Goal: Task Accomplishment & Management: Manage account settings

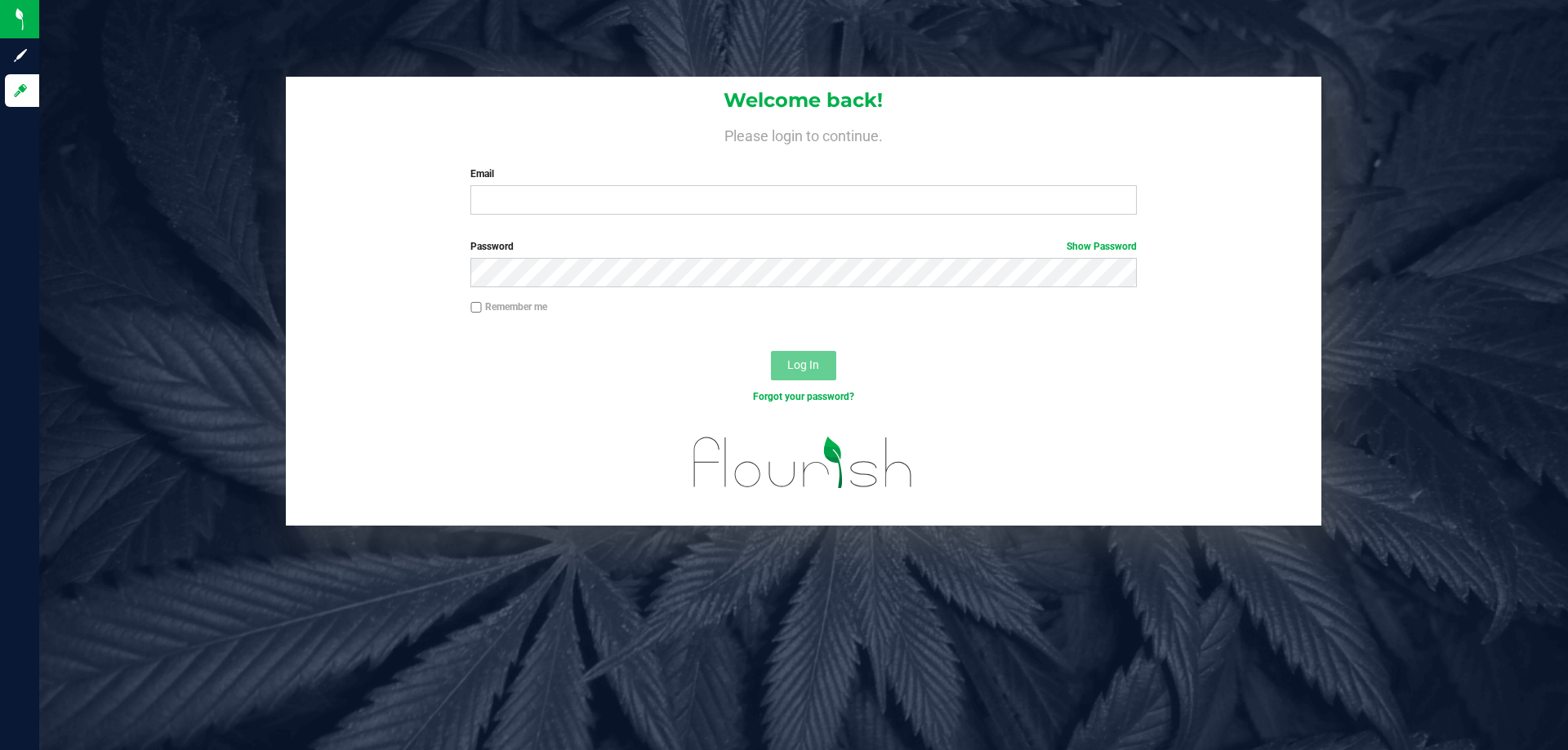
click at [563, 215] on div "Welcome back! Please login to continue. Email Required Please format your email…" at bounding box center [802, 152] width 1035 height 151
click at [570, 199] on input "Email" at bounding box center [802, 199] width 665 height 29
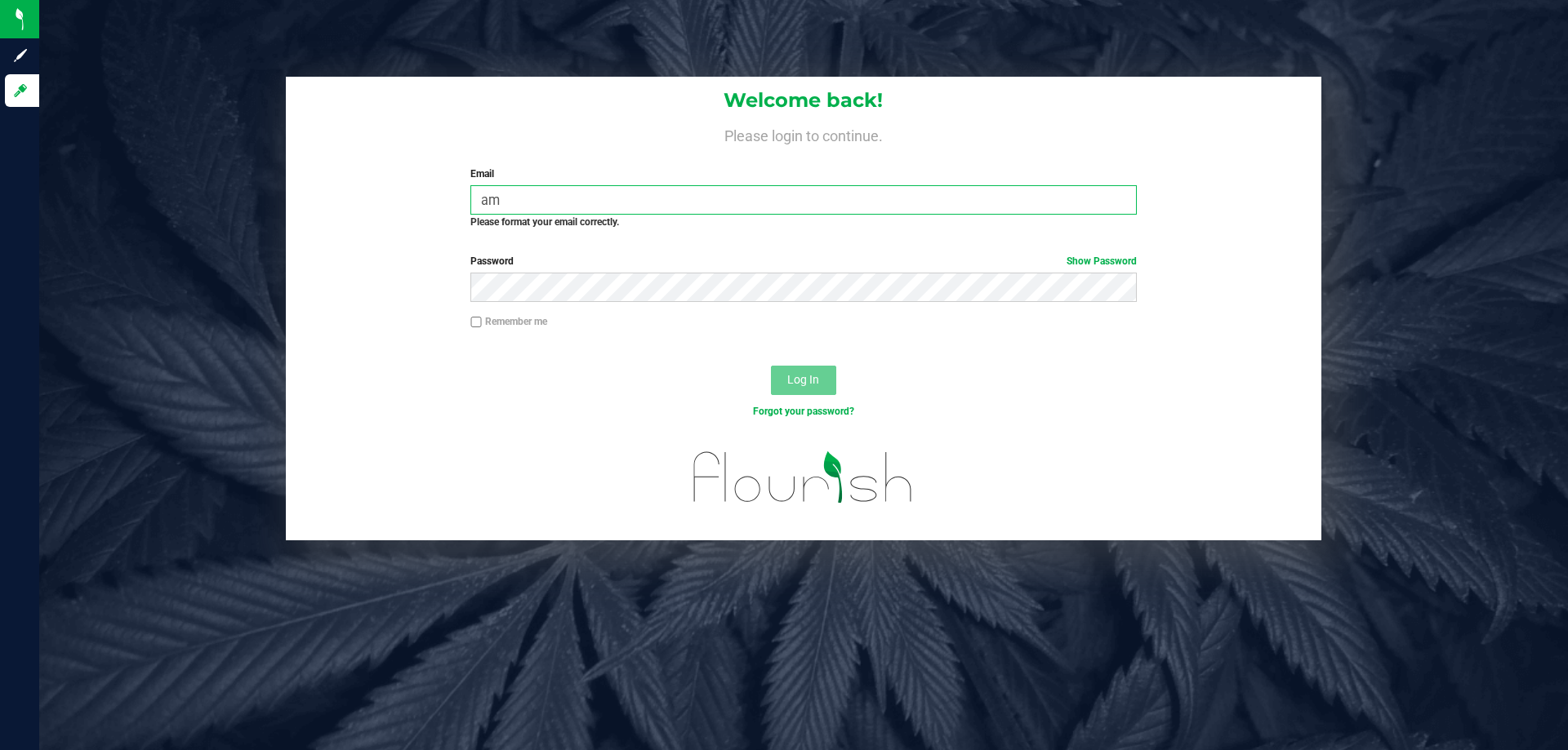
type input "a"
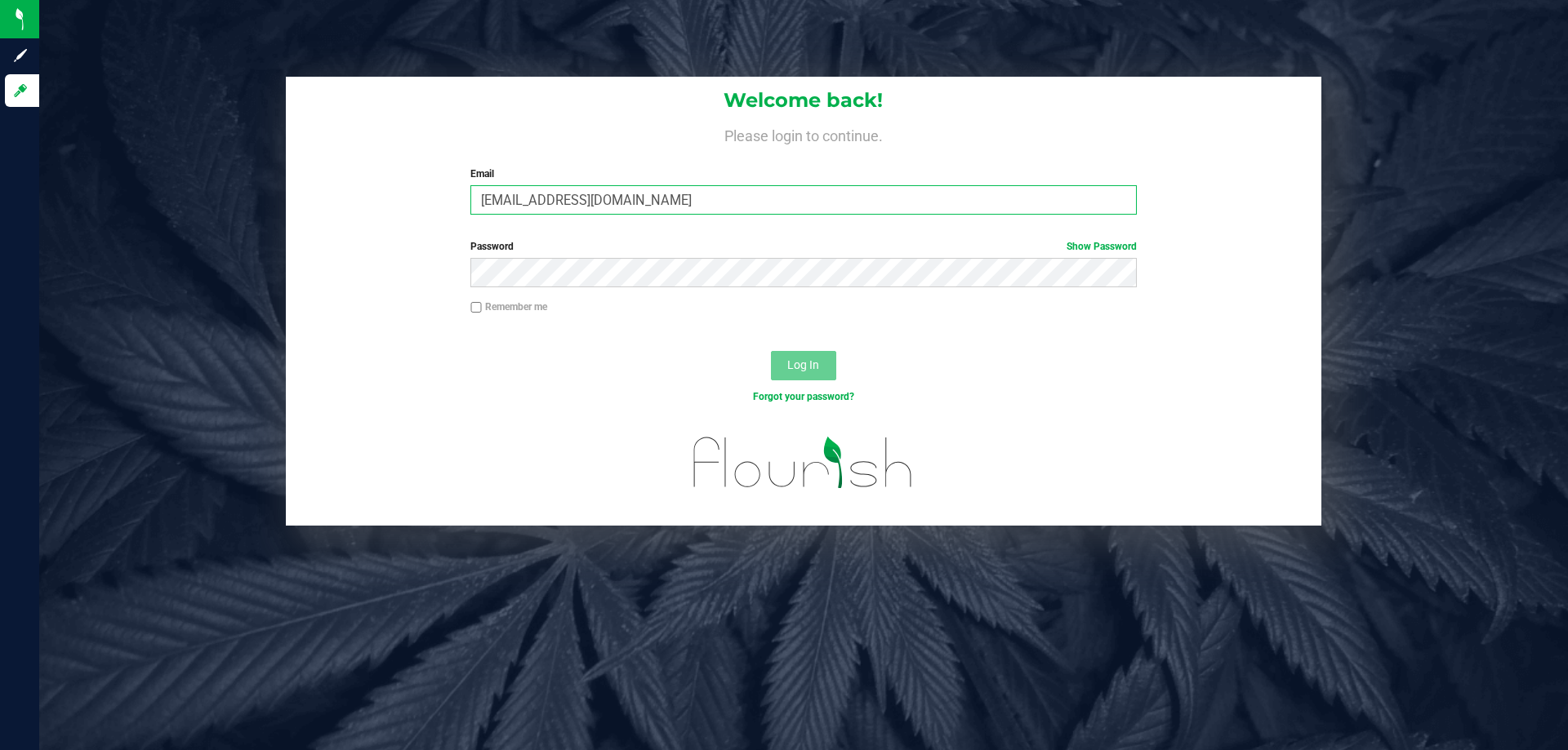
type input "[EMAIL_ADDRESS][DOMAIN_NAME]"
click at [771, 351] on button "Log In" at bounding box center [803, 365] width 65 height 29
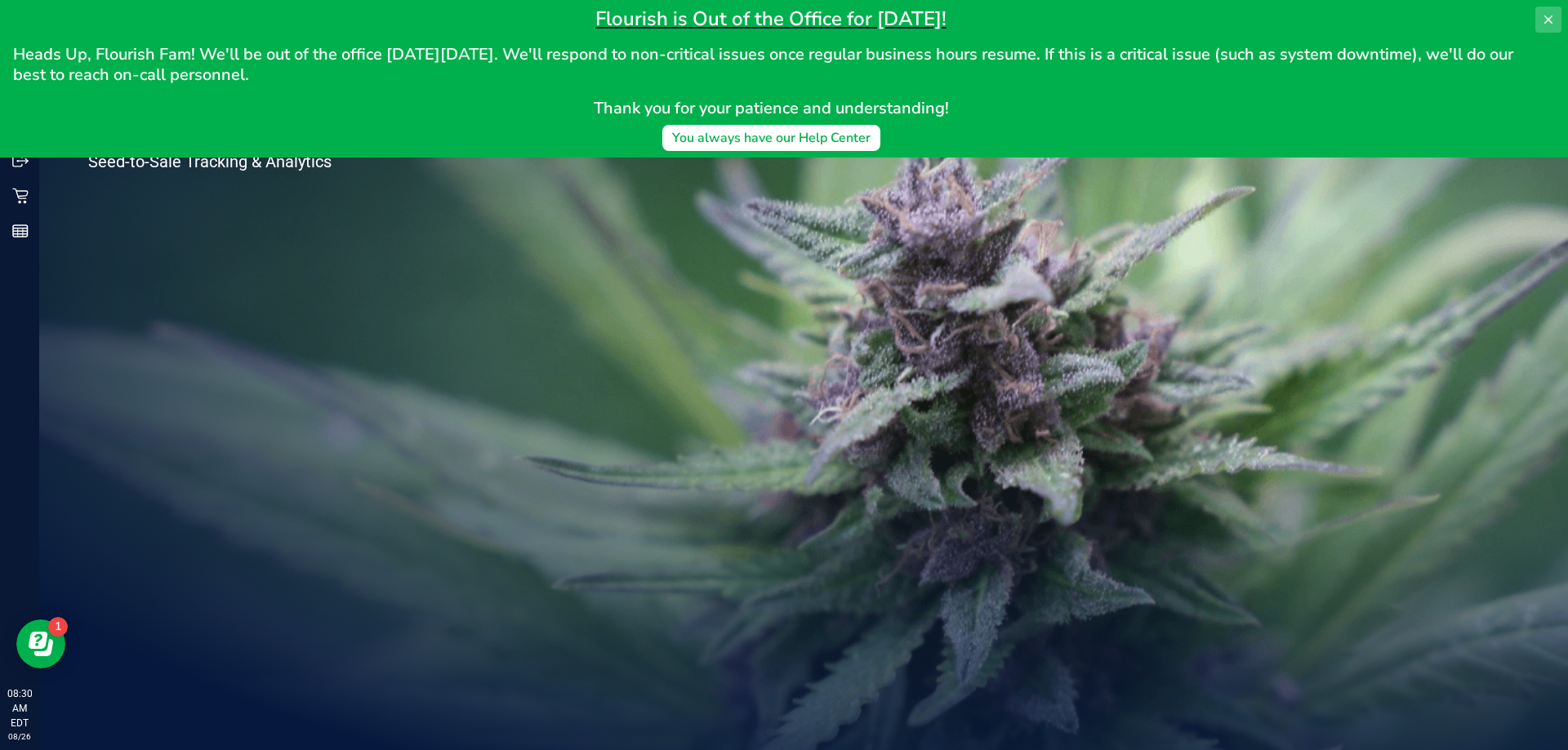
click at [1551, 23] on icon at bounding box center [1548, 19] width 9 height 9
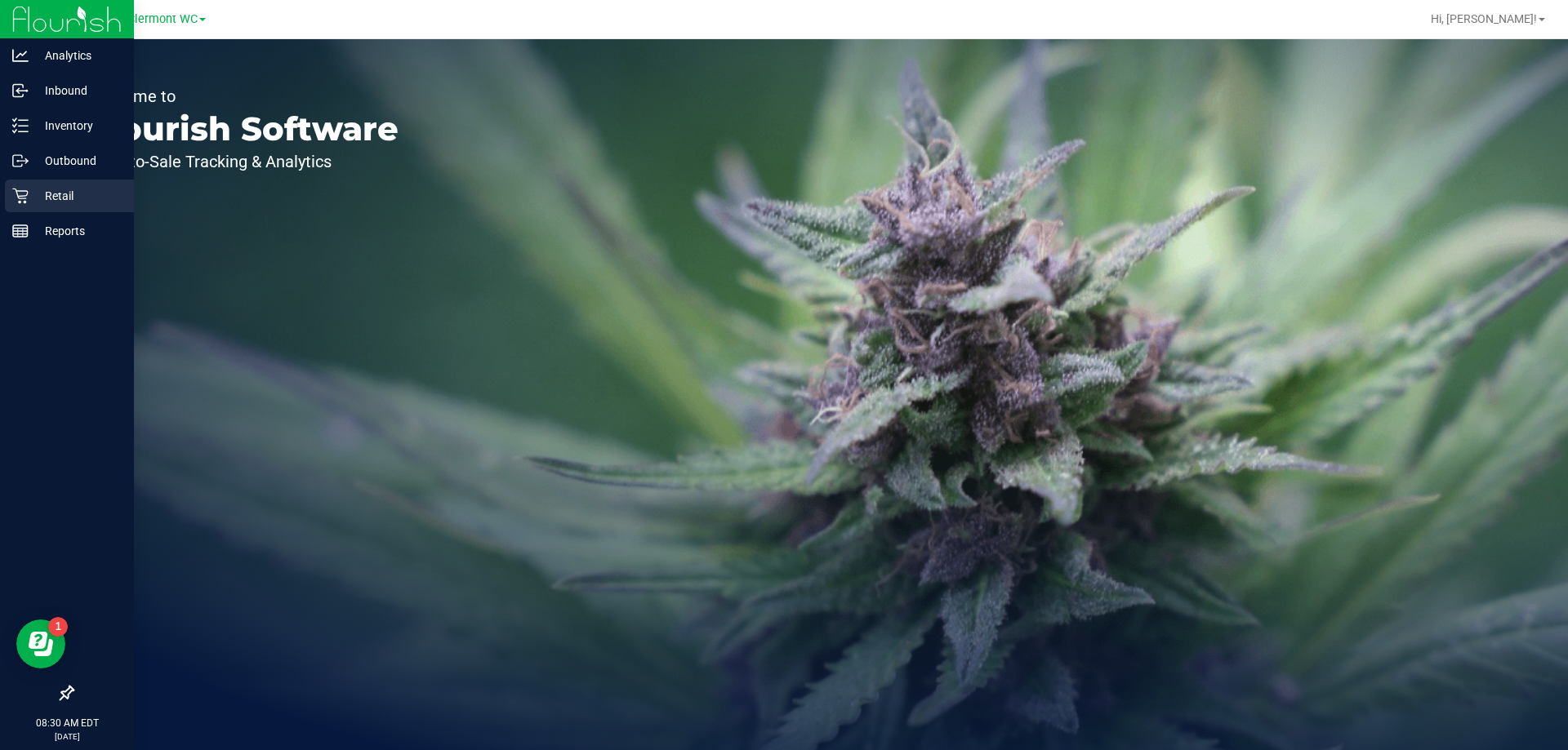
click at [50, 194] on p "Retail" at bounding box center [77, 195] width 98 height 20
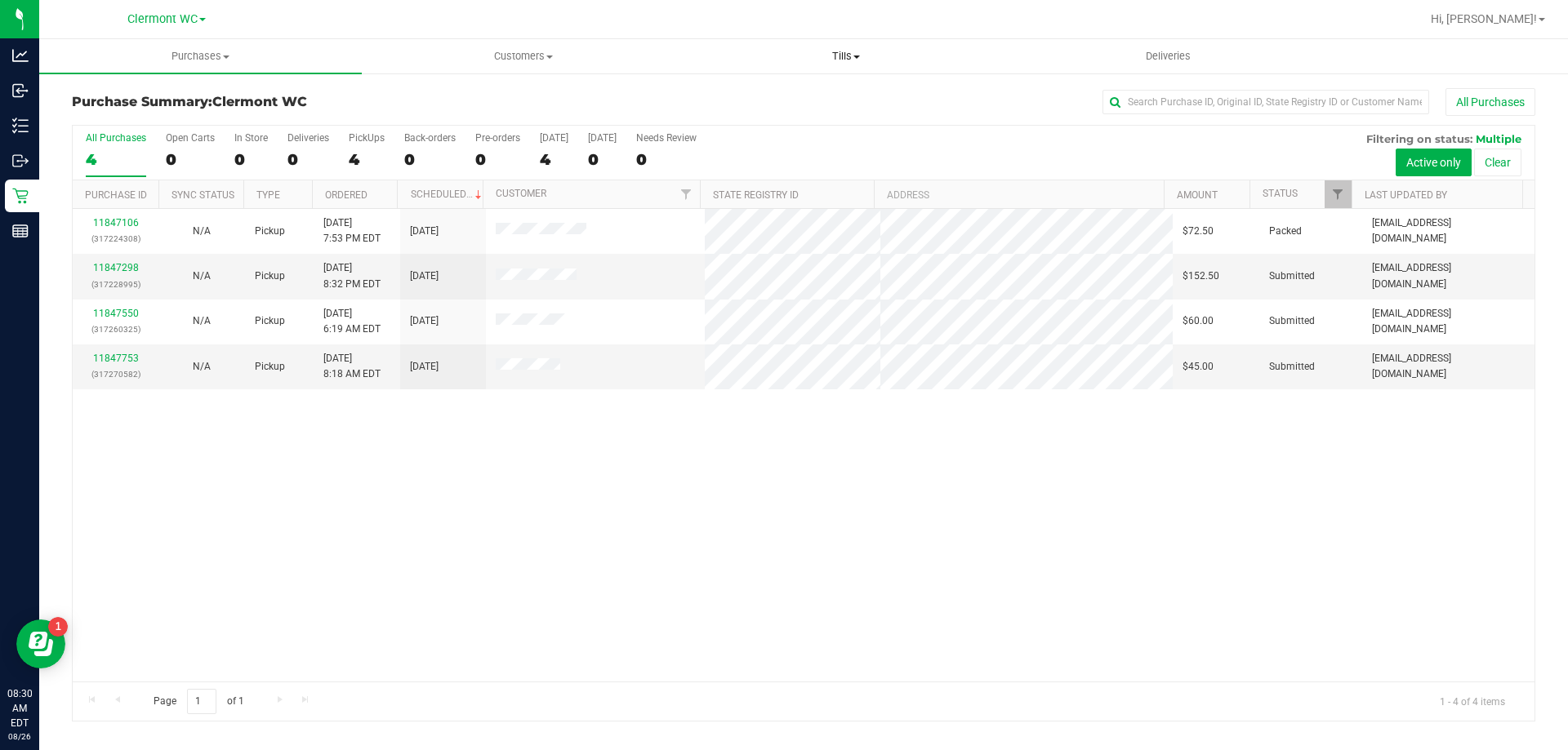
click at [819, 68] on uib-tab-heading "Tills Manage tills Reconcile e-payments" at bounding box center [845, 56] width 321 height 32
click at [805, 101] on li "Manage tills" at bounding box center [845, 99] width 323 height 20
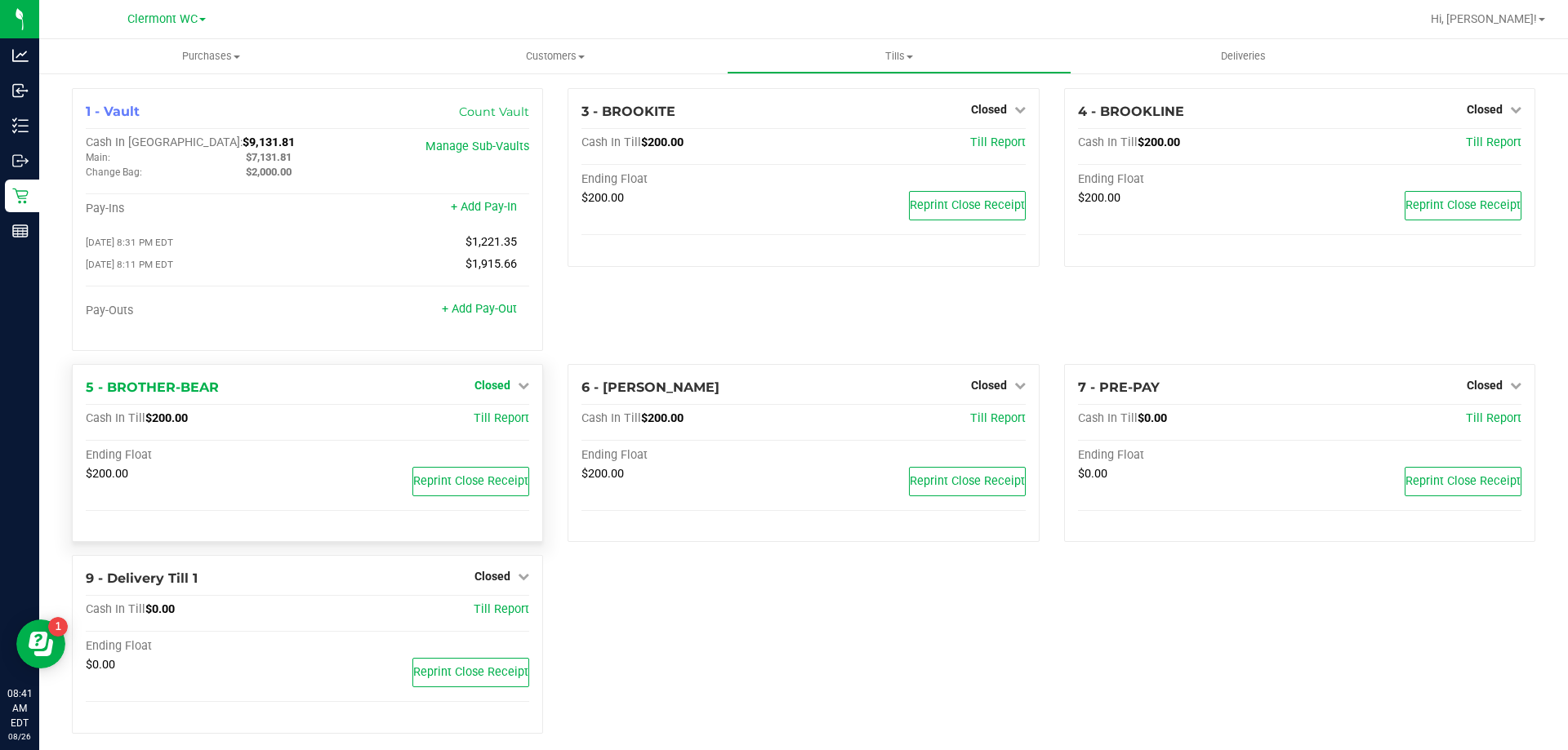
click at [494, 392] on span "Closed" at bounding box center [492, 385] width 36 height 13
click at [504, 424] on link "Open Till" at bounding box center [492, 419] width 44 height 13
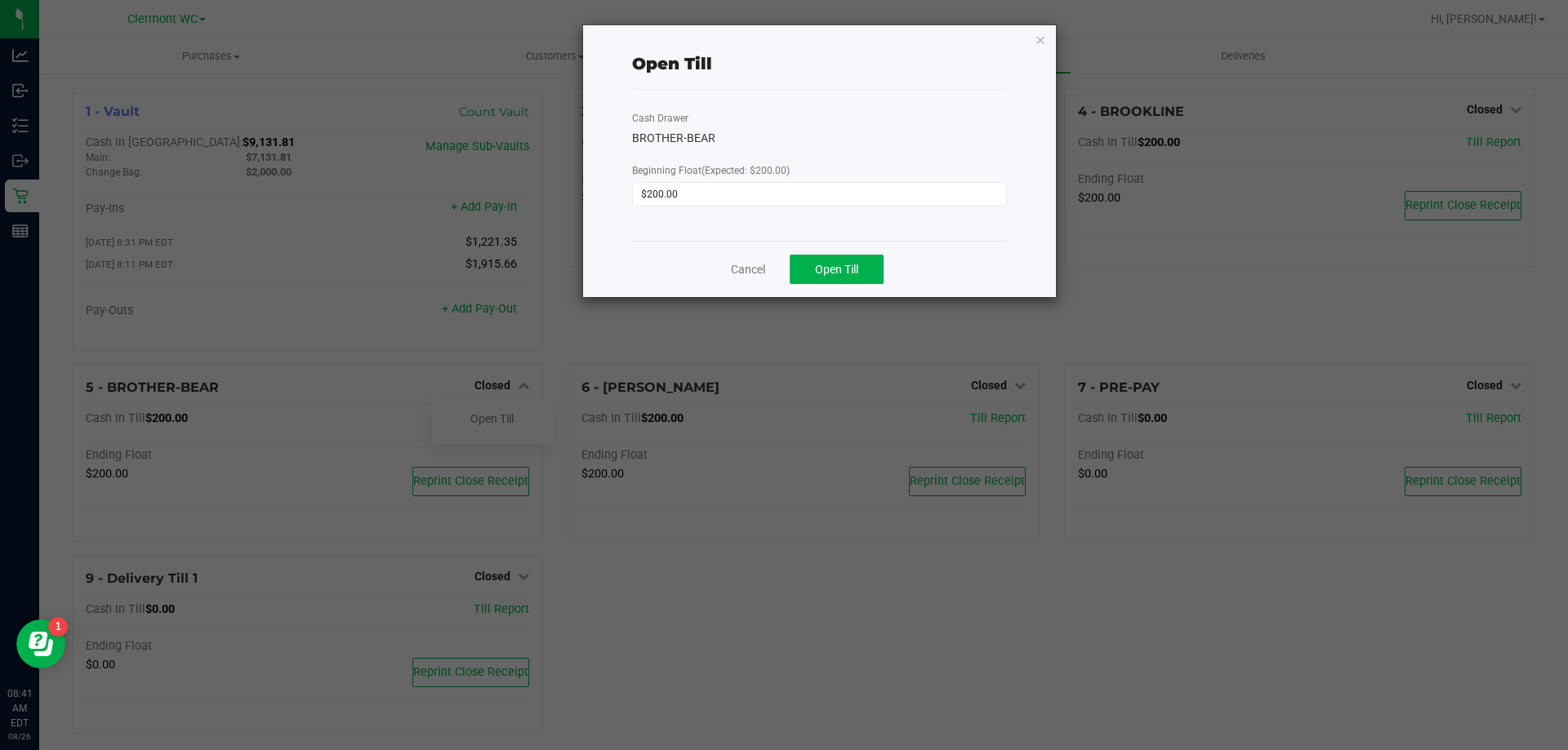
click at [830, 252] on div "Cancel Open Till" at bounding box center [819, 268] width 375 height 56
click at [828, 265] on span "Open Till" at bounding box center [837, 269] width 44 height 13
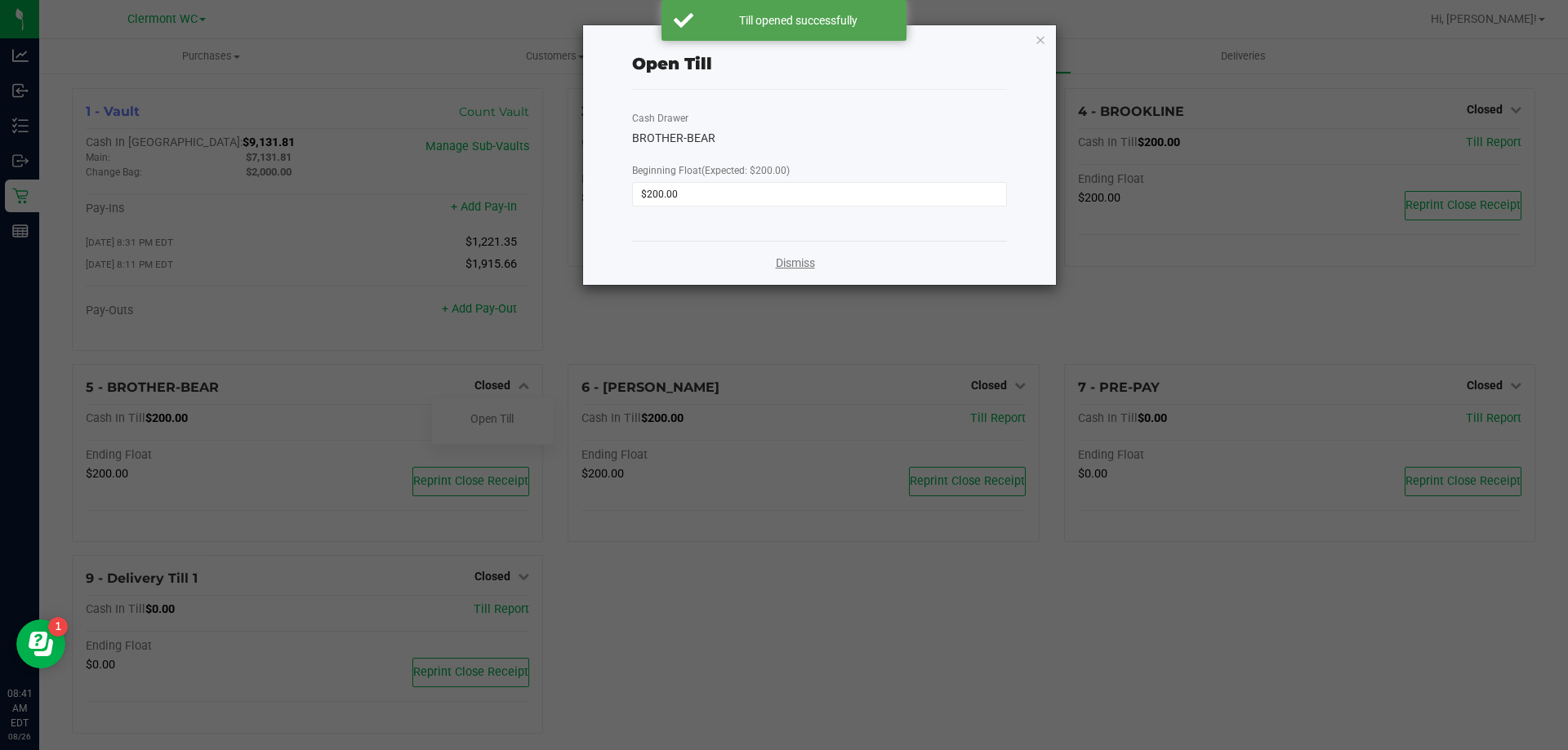
click at [795, 266] on link "Dismiss" at bounding box center [795, 264] width 39 height 17
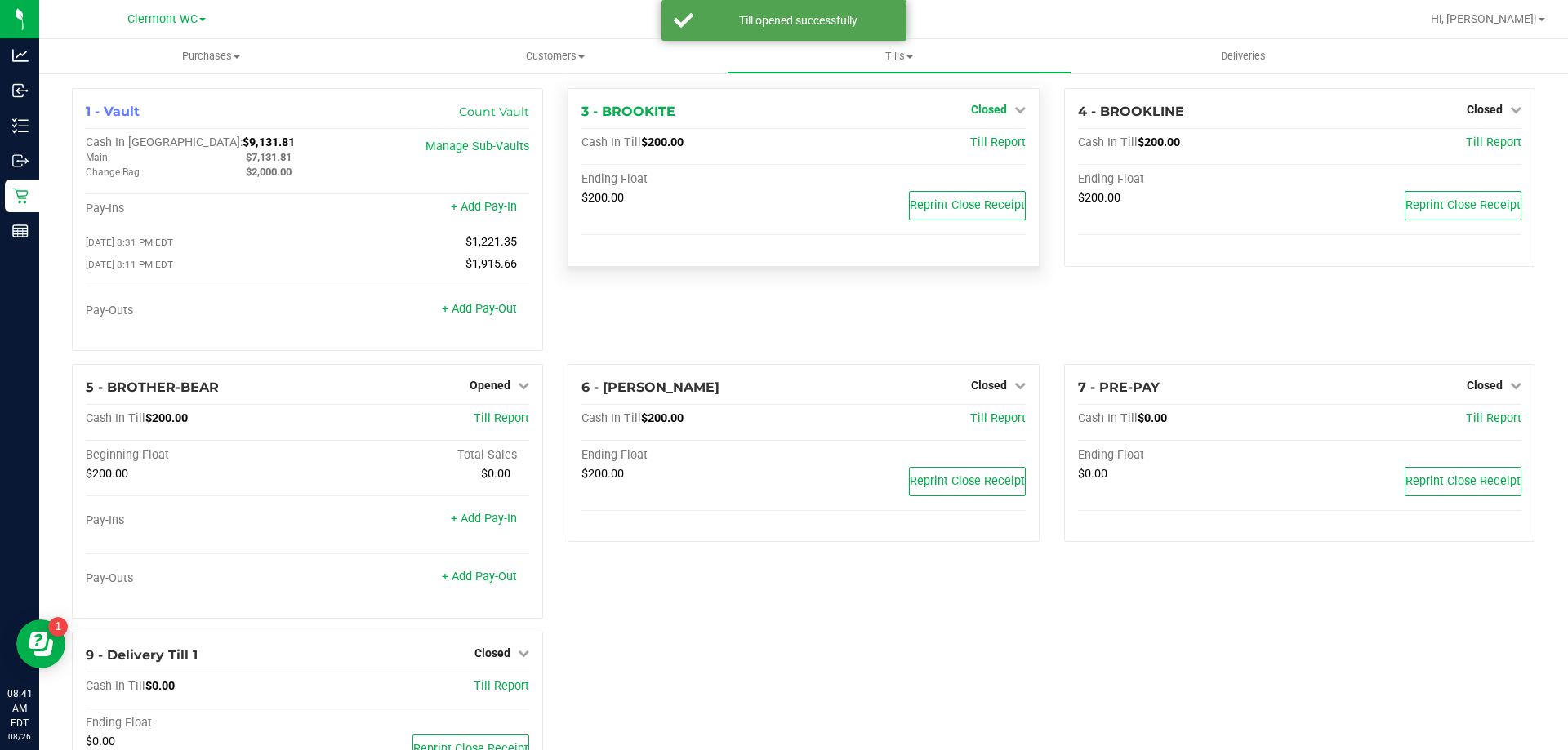
click at [980, 112] on span "Closed" at bounding box center [988, 109] width 36 height 13
click at [974, 143] on link "Open Till" at bounding box center [988, 144] width 44 height 13
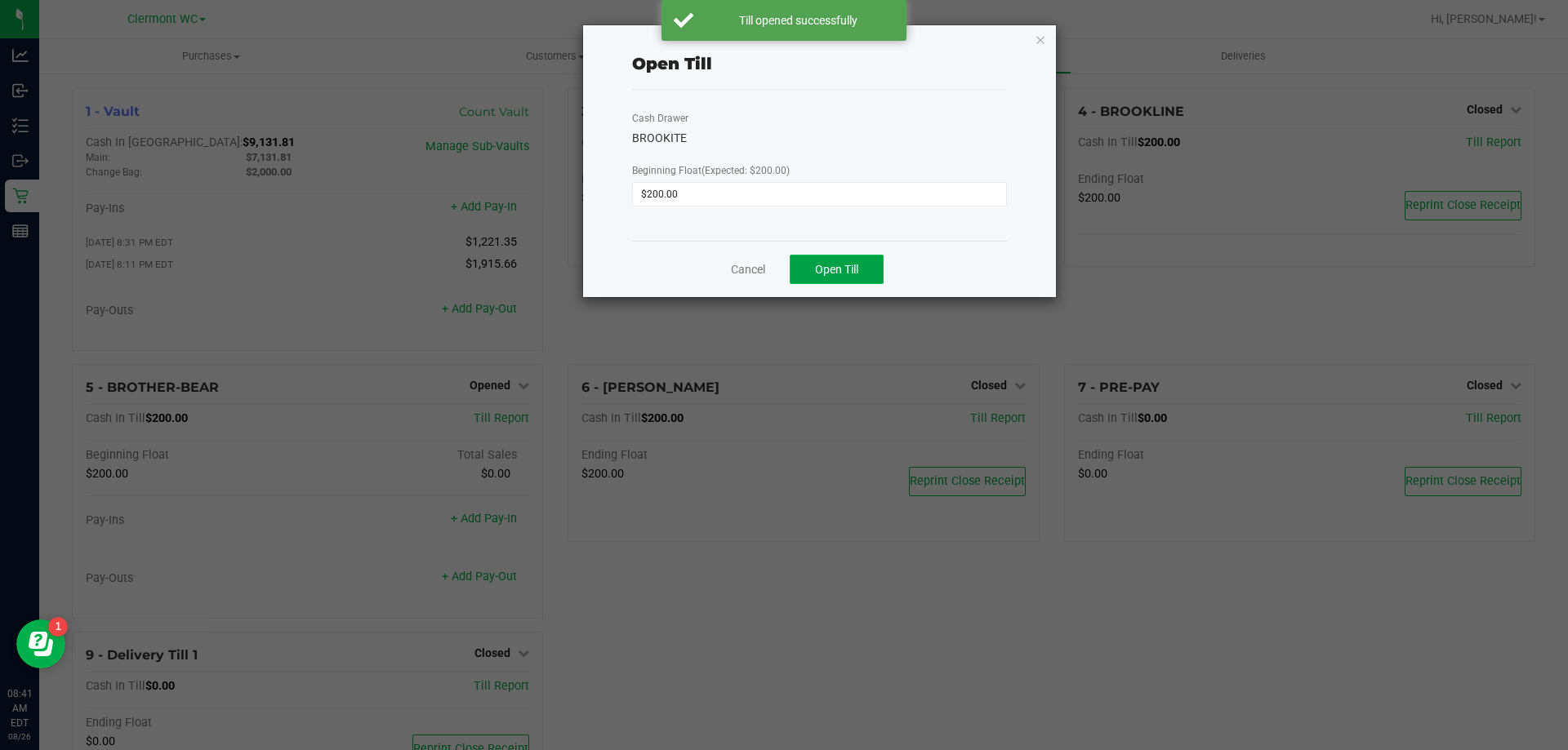
click at [867, 274] on button "Open Till" at bounding box center [836, 269] width 94 height 29
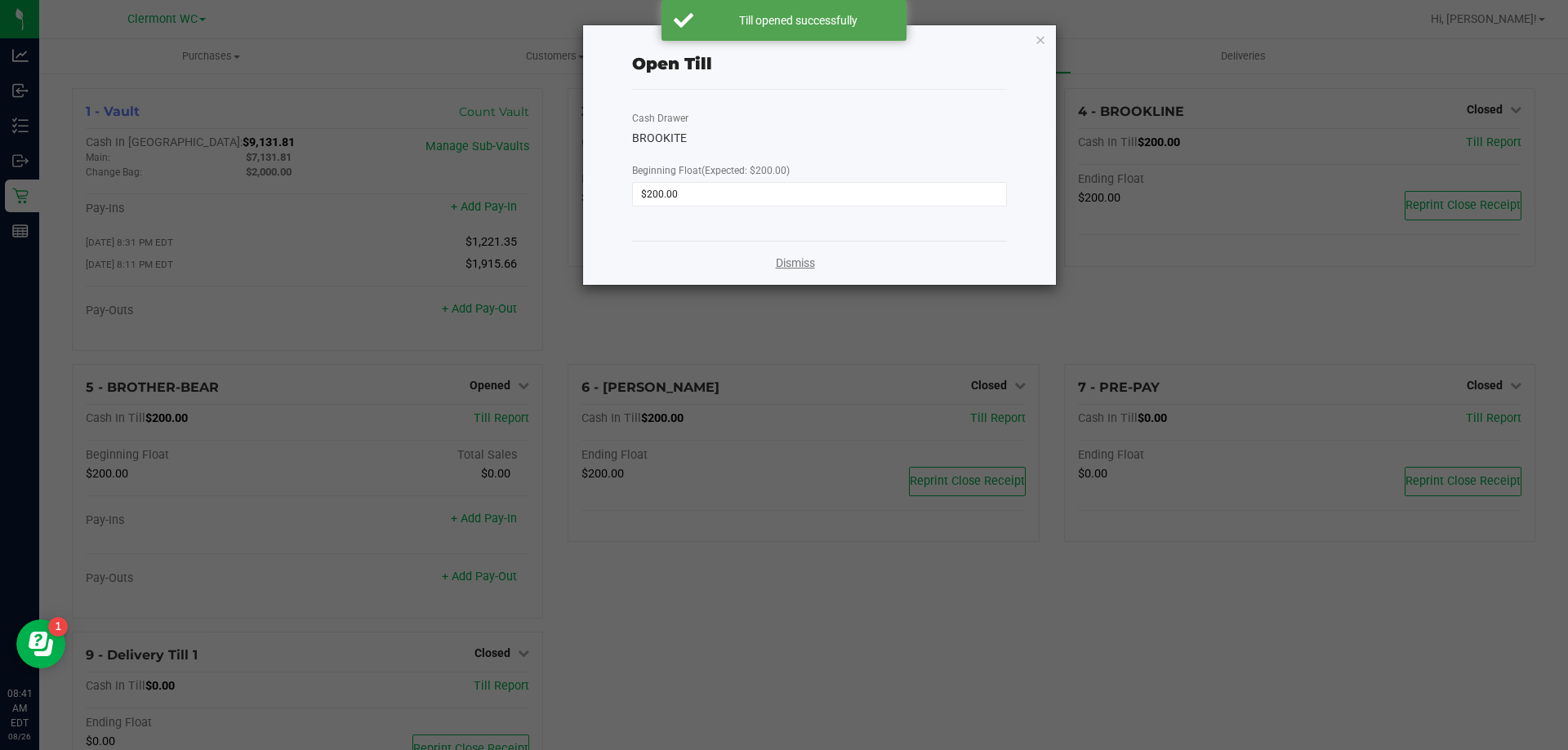
click at [789, 271] on link "Dismiss" at bounding box center [795, 264] width 39 height 17
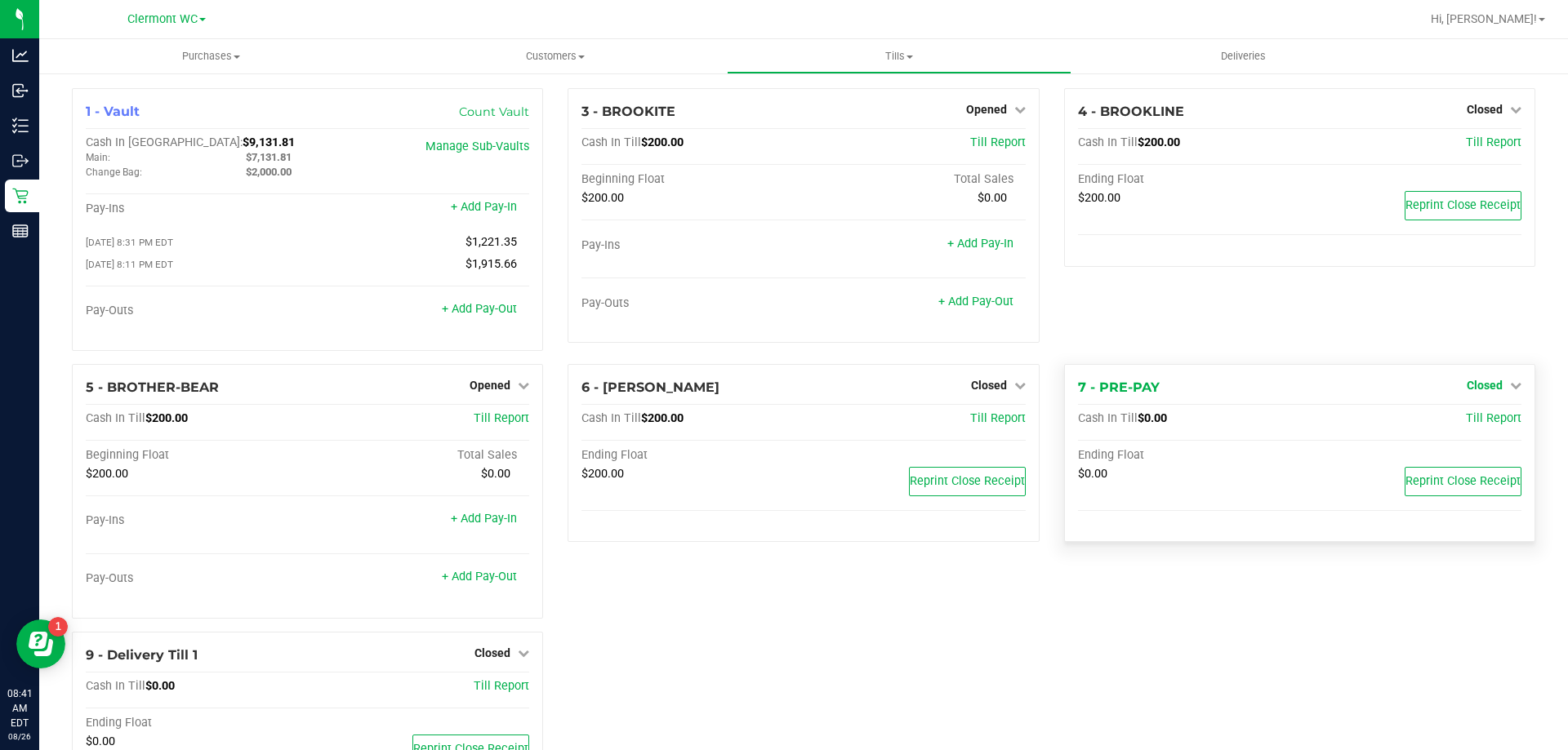
click at [1493, 391] on link "Closed" at bounding box center [1494, 385] width 55 height 13
click at [1474, 423] on link "Open Till" at bounding box center [1485, 419] width 44 height 13
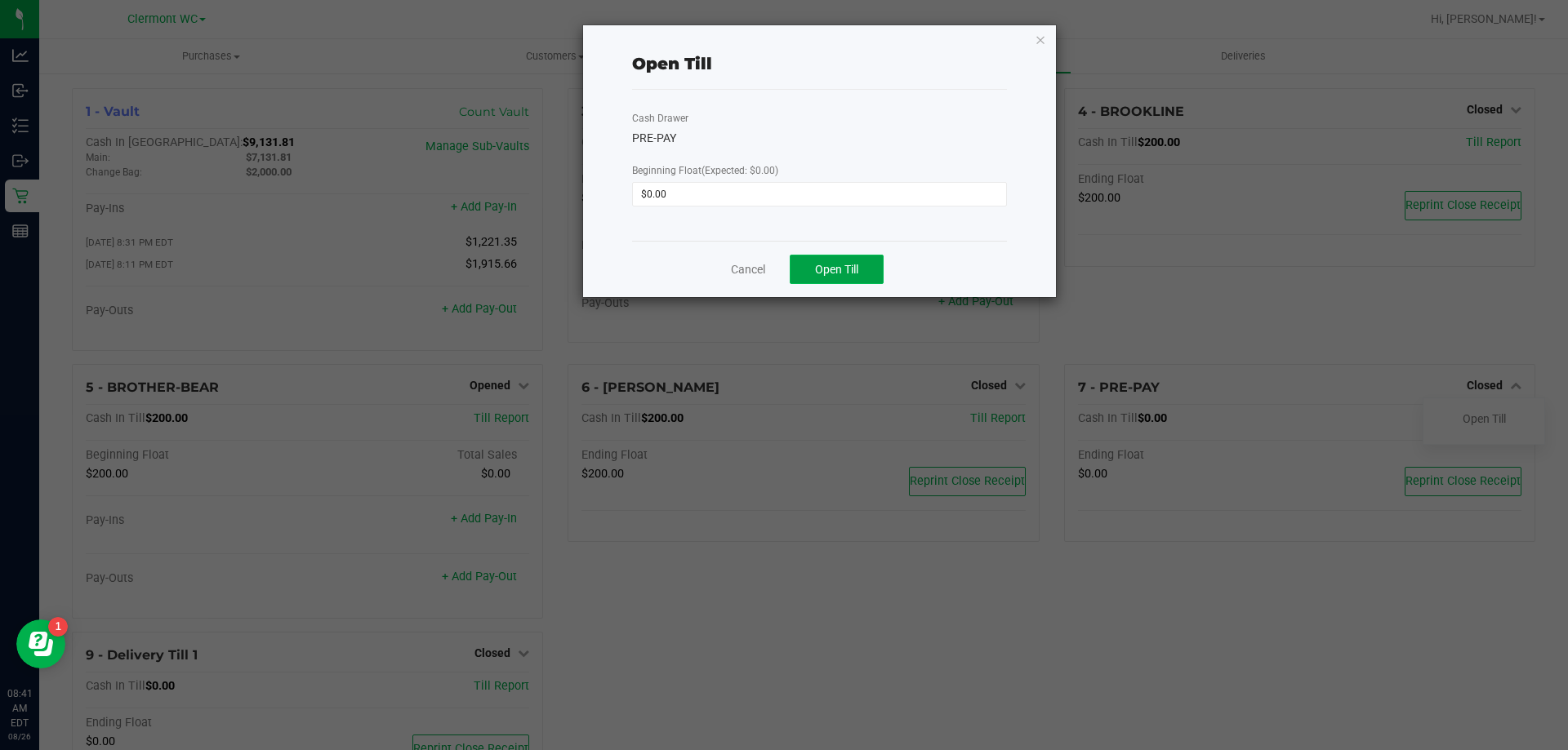
click at [835, 272] on span "Open Till" at bounding box center [837, 269] width 44 height 13
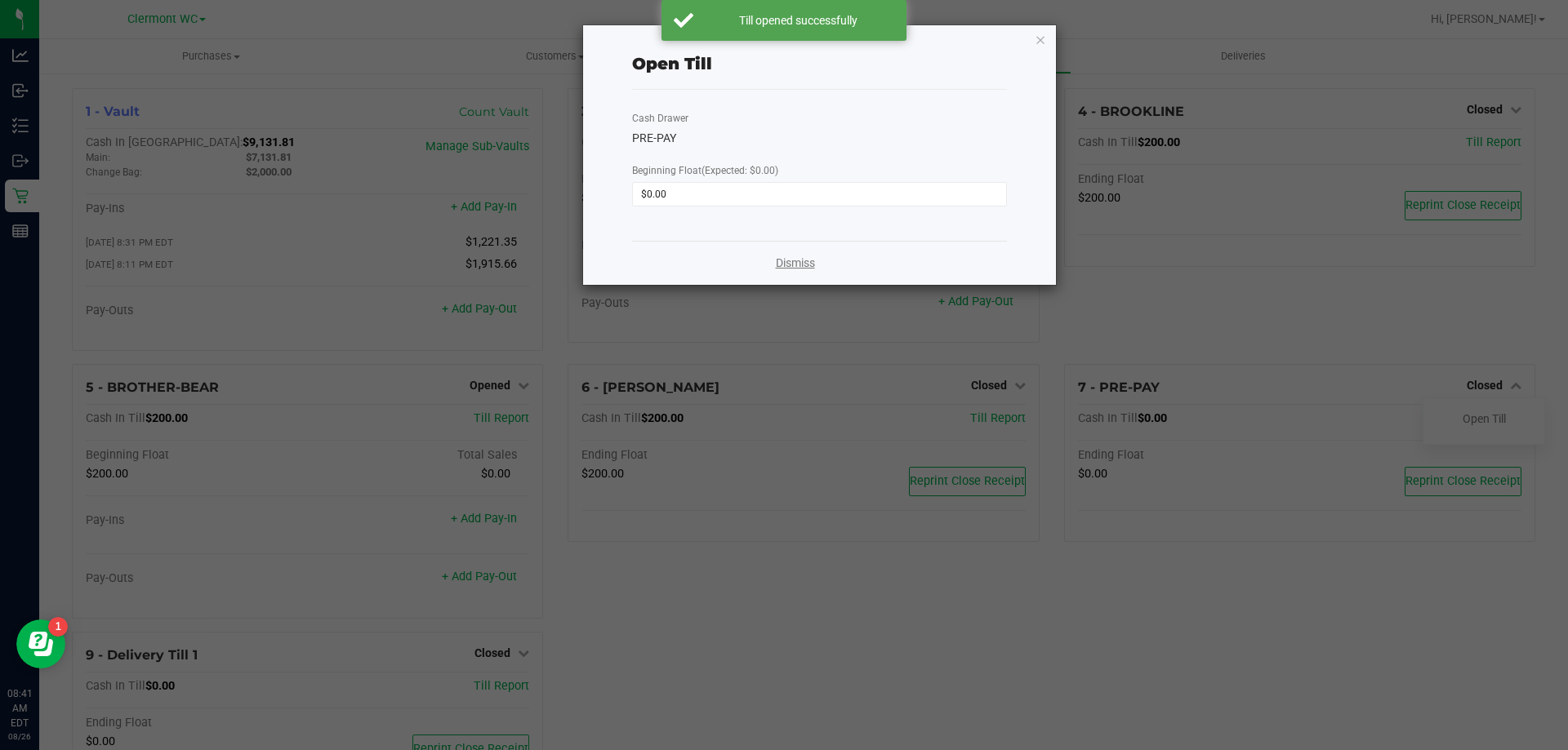
click at [776, 266] on link "Dismiss" at bounding box center [795, 264] width 39 height 17
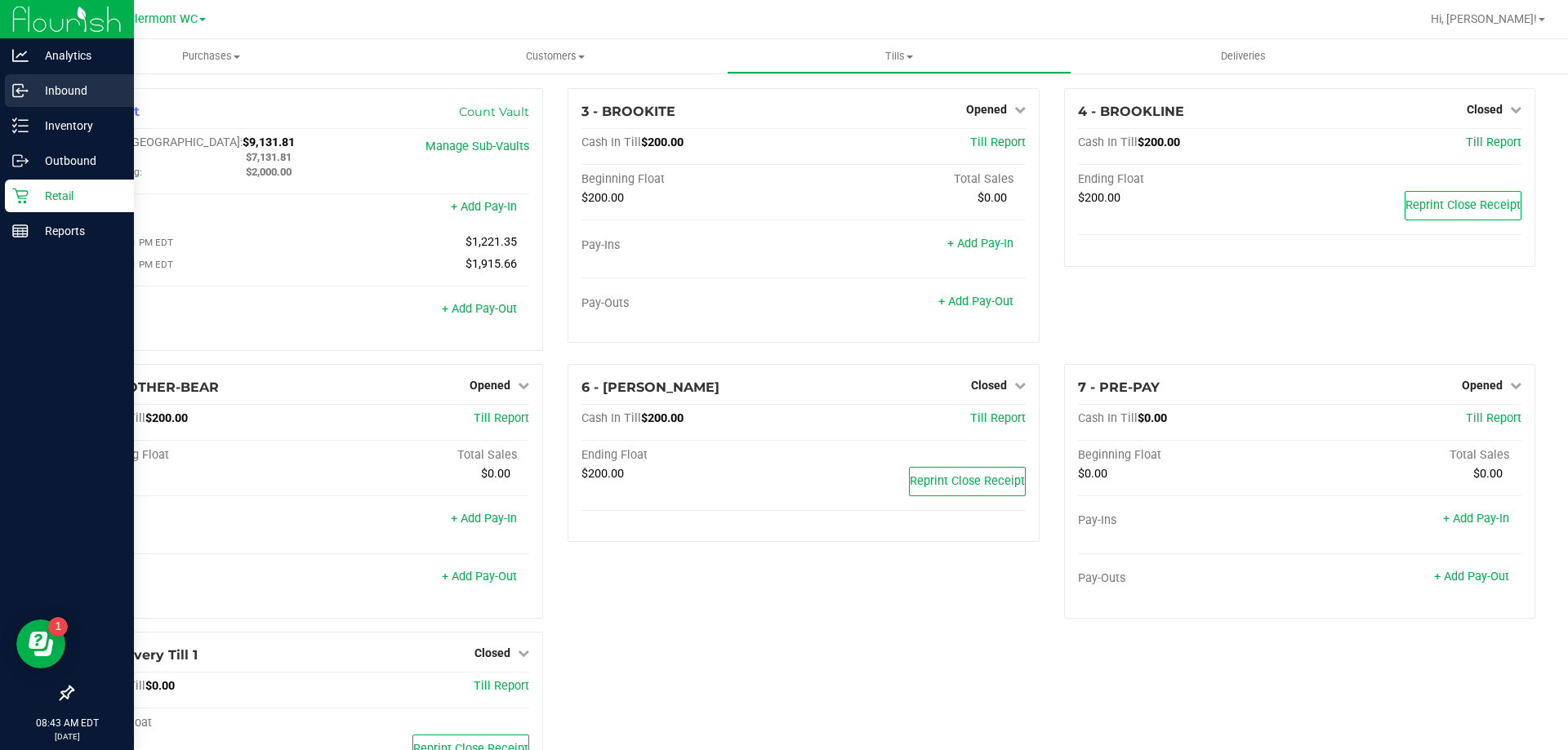
click at [30, 108] on link "Inbound" at bounding box center [66, 91] width 134 height 35
click at [25, 126] on line at bounding box center [23, 126] width 9 height 0
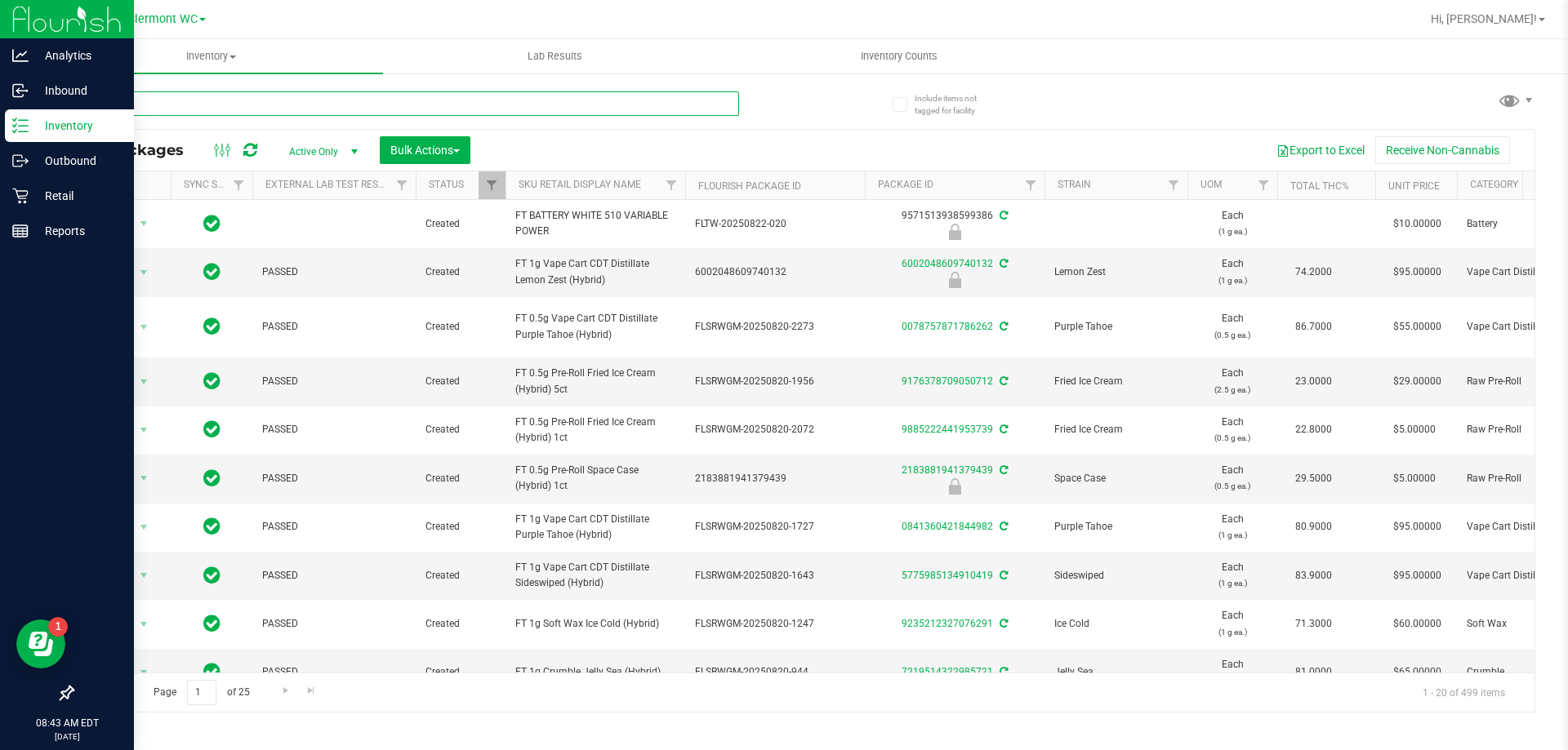
click at [143, 101] on input "text" at bounding box center [405, 103] width 667 height 25
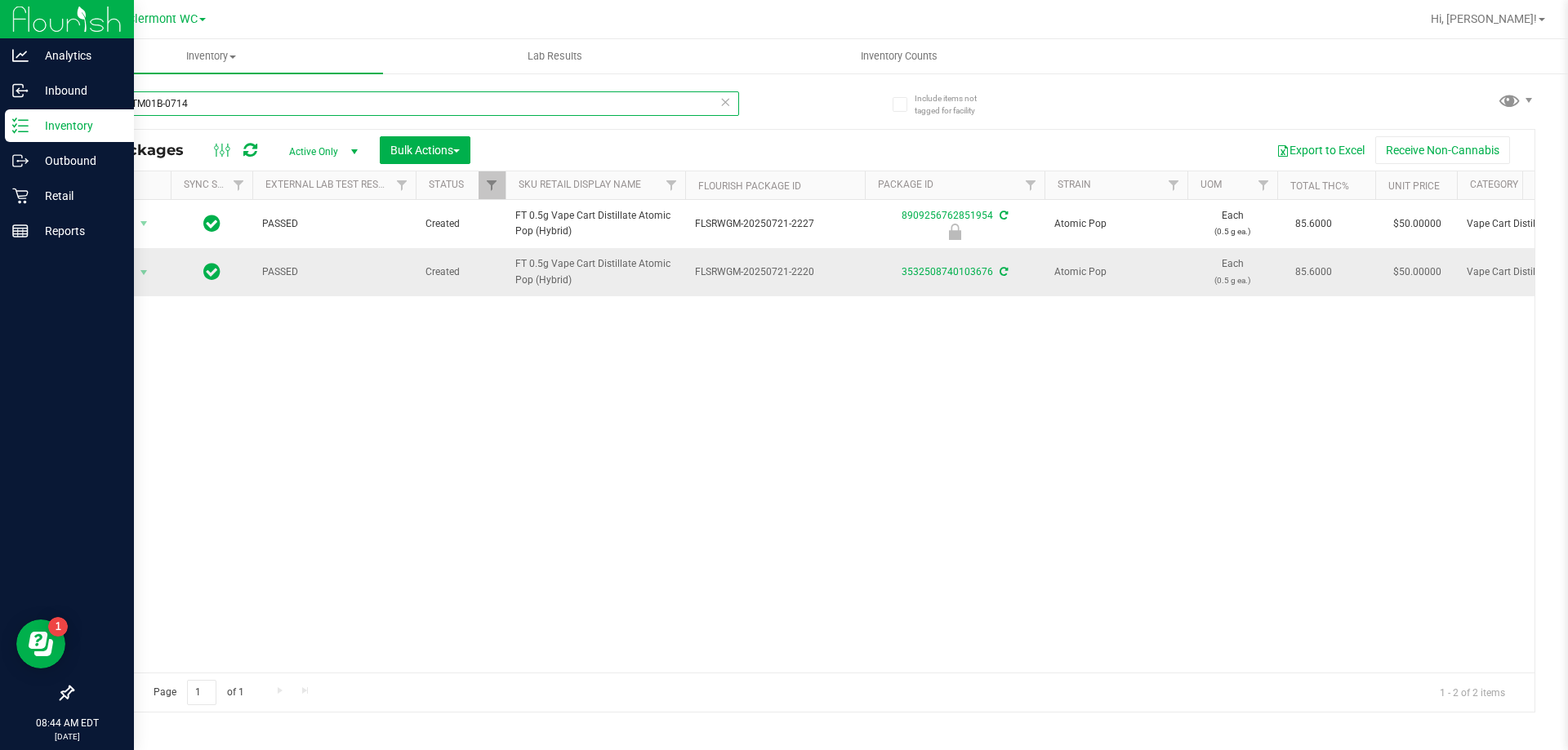
type input "JUL25ATM01B-0714"
click at [126, 279] on span "Action" at bounding box center [111, 272] width 44 height 23
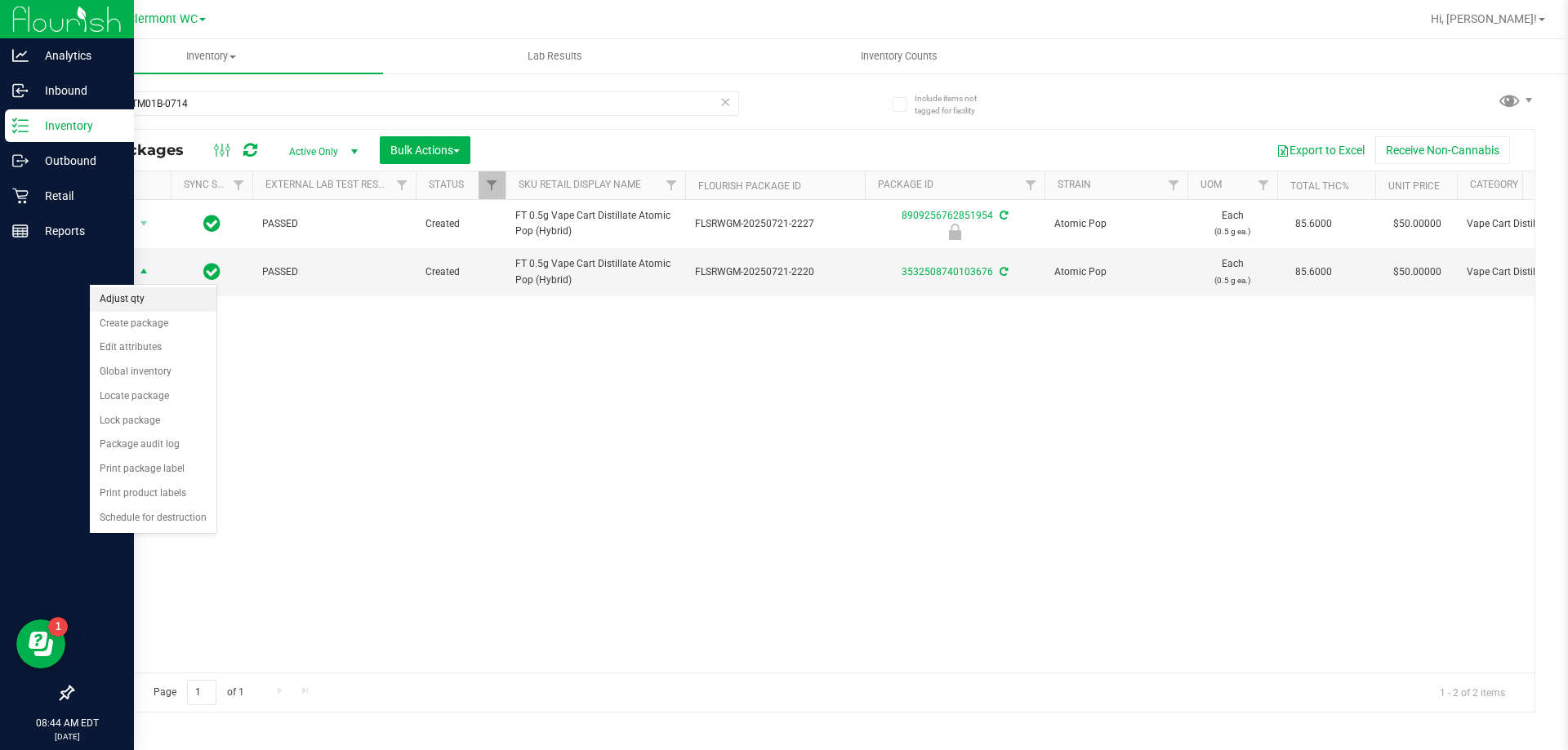
click at [134, 306] on li "Adjust qty" at bounding box center [153, 300] width 126 height 25
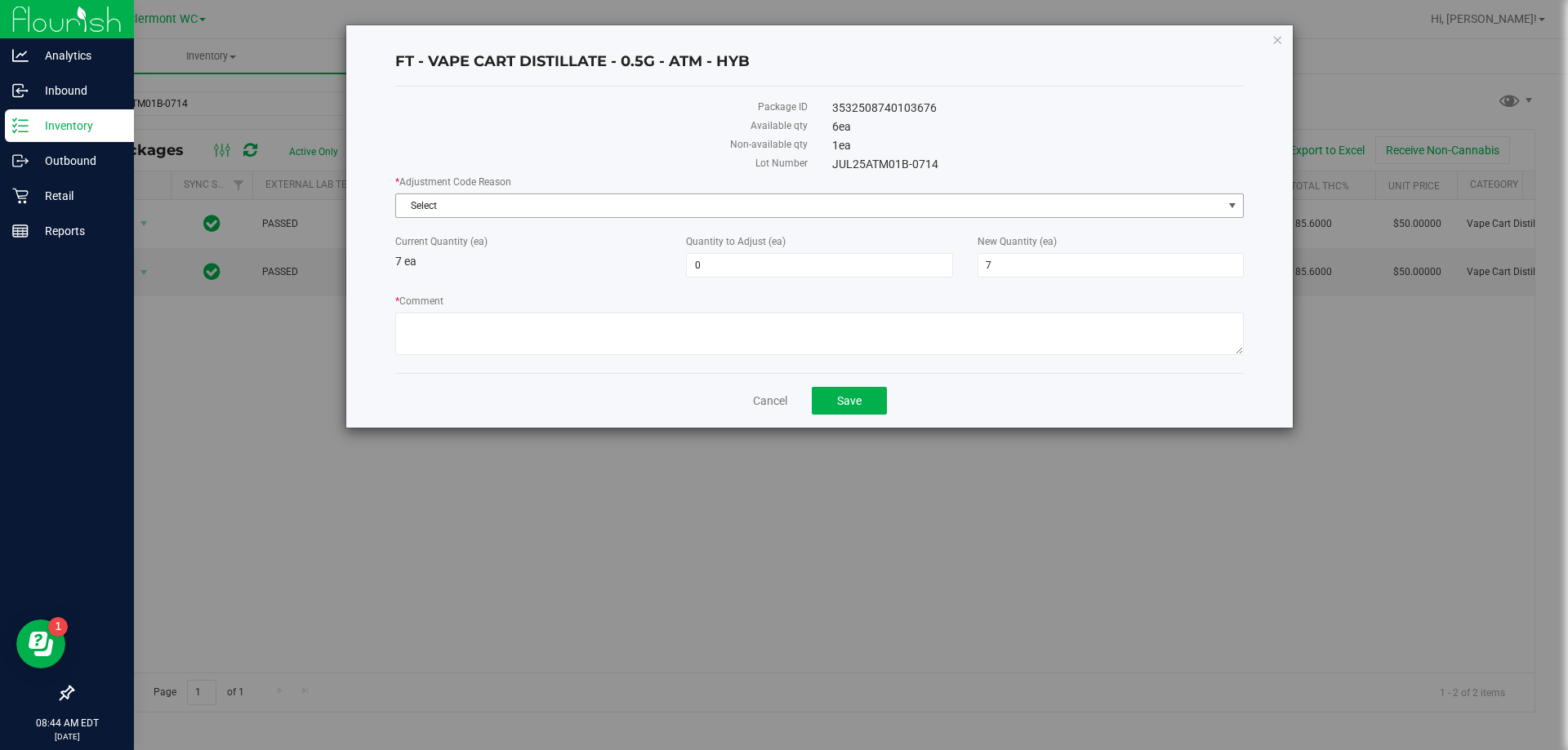
click at [754, 203] on span "Select" at bounding box center [808, 206] width 826 height 23
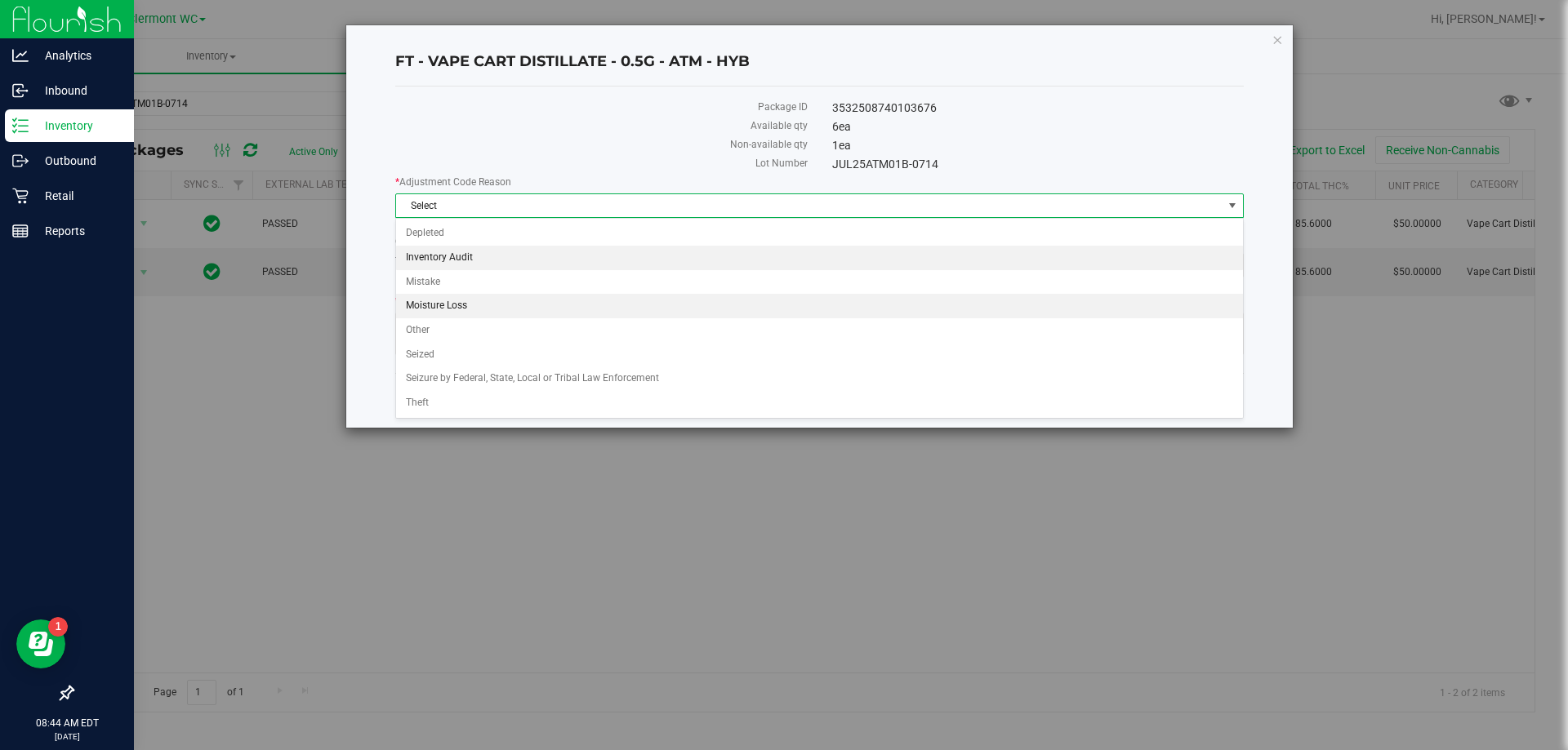
click at [571, 263] on li "Inventory Audit" at bounding box center [819, 258] width 847 height 25
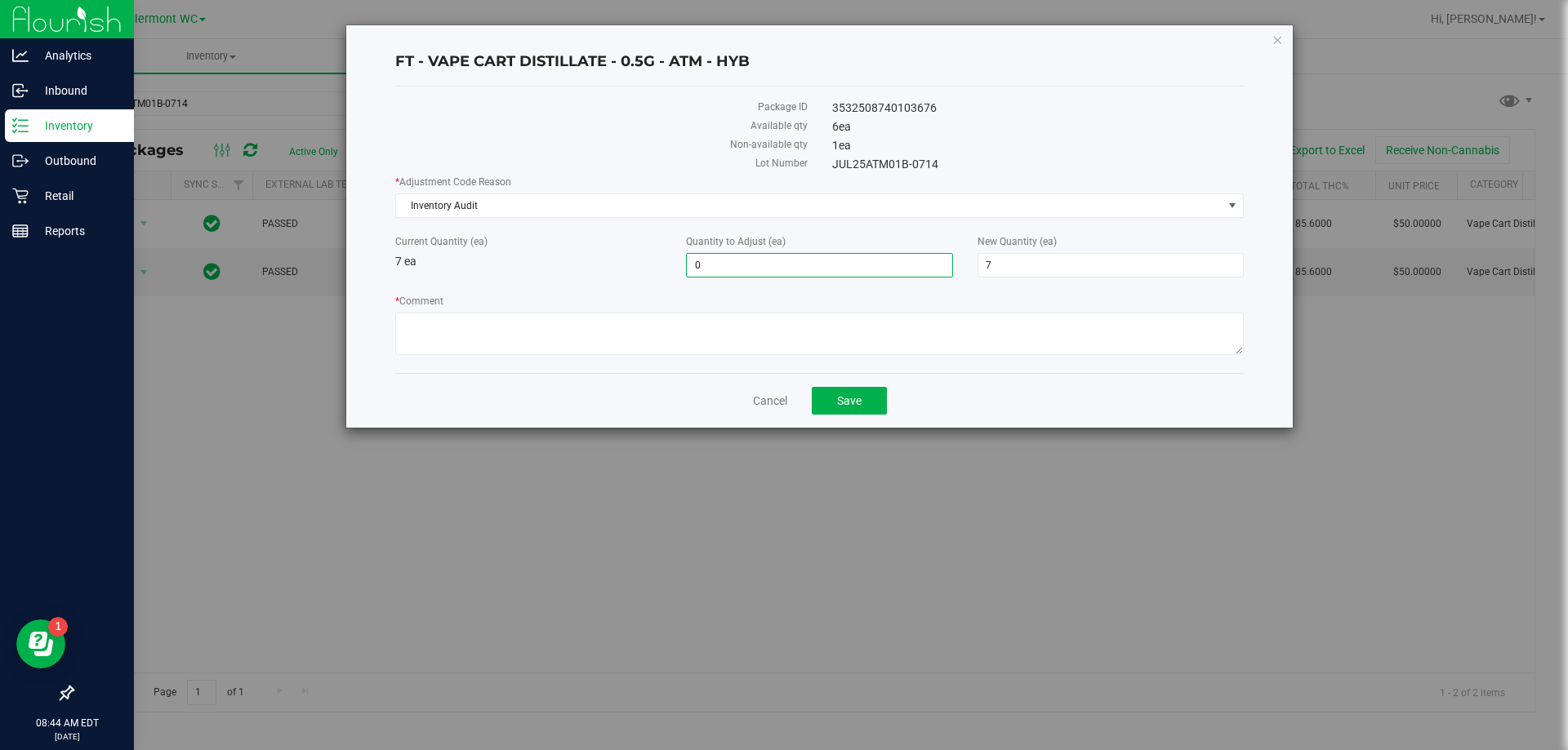
click at [808, 266] on span "0 0" at bounding box center [819, 265] width 267 height 25
type input "1"
type input "8"
click at [553, 205] on span "Inventory Audit" at bounding box center [808, 206] width 826 height 23
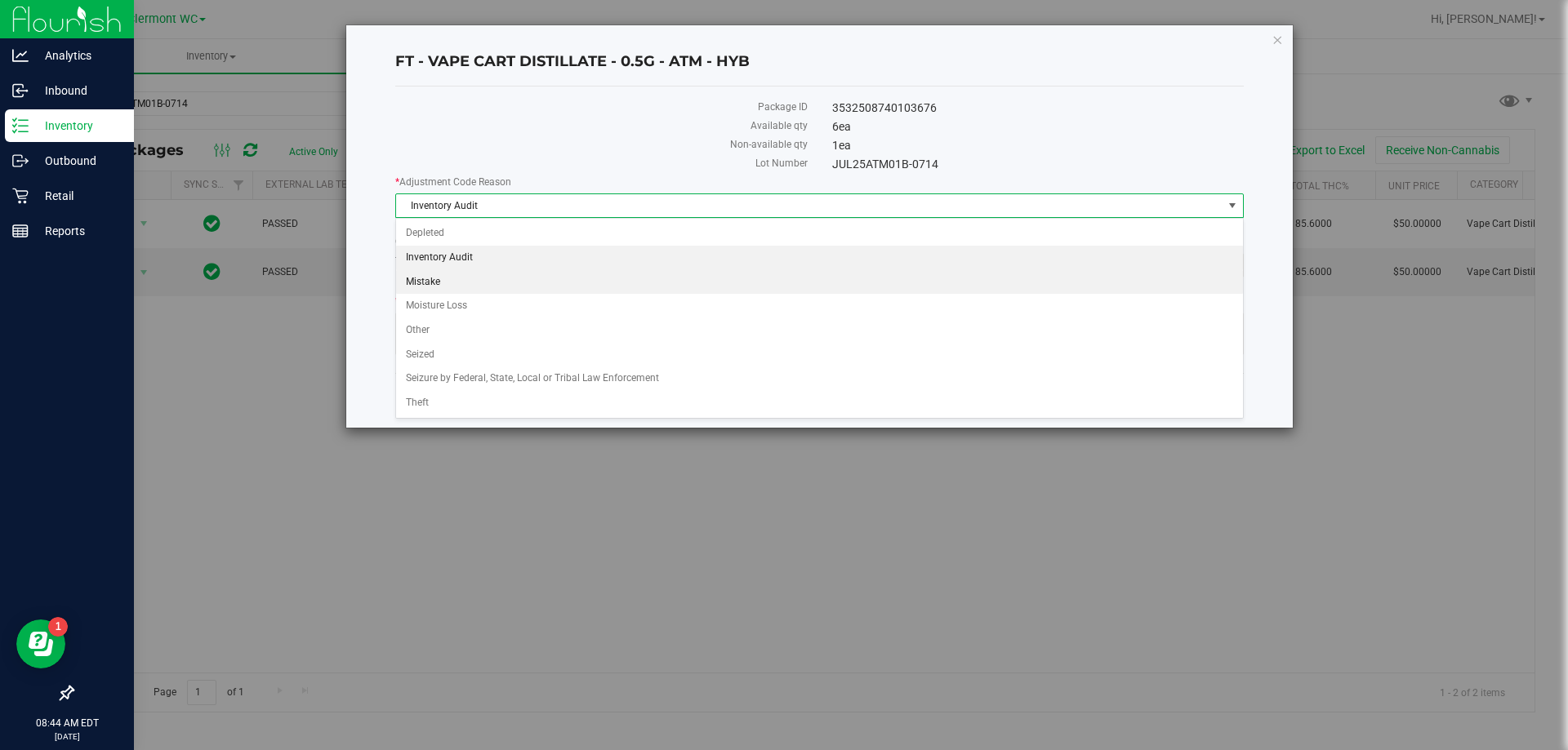
click at [486, 282] on li "Mistake" at bounding box center [819, 283] width 847 height 25
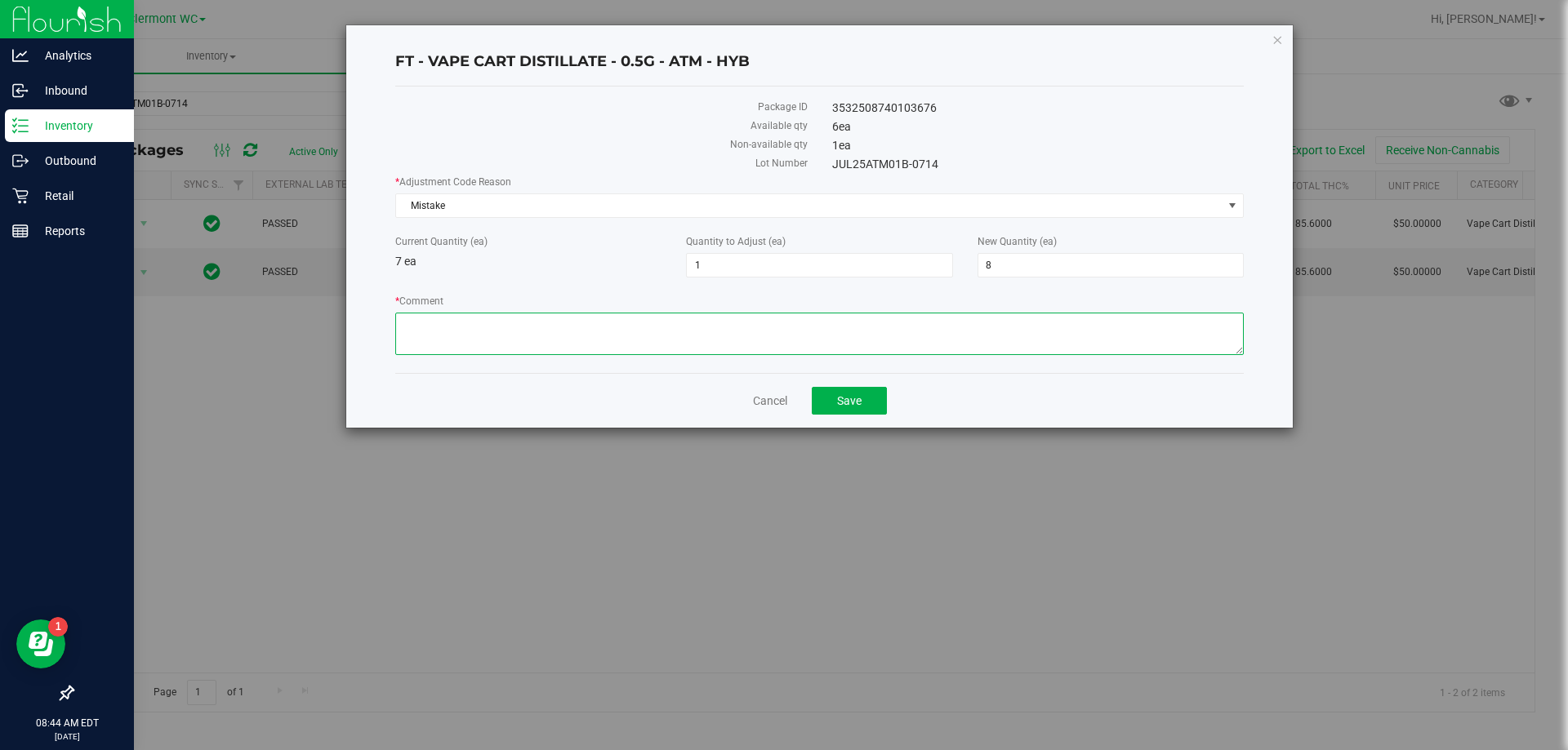
click at [452, 344] on textarea "* Comment" at bounding box center [820, 334] width 848 height 43
type textarea "found in wrong bin. this is what caused the up/down last night."
click at [863, 401] on button "Save" at bounding box center [849, 400] width 75 height 27
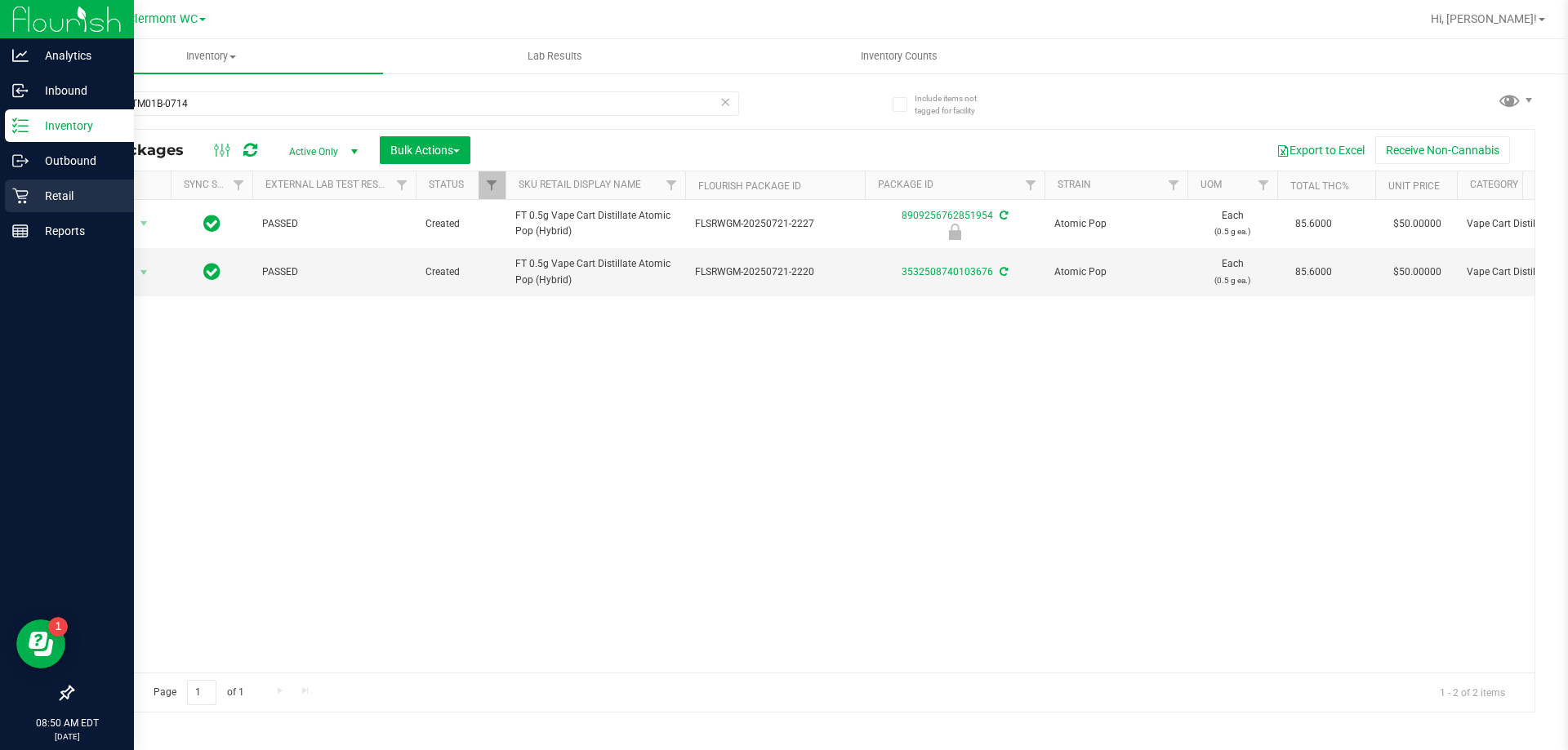
click at [28, 191] on icon at bounding box center [20, 195] width 16 height 16
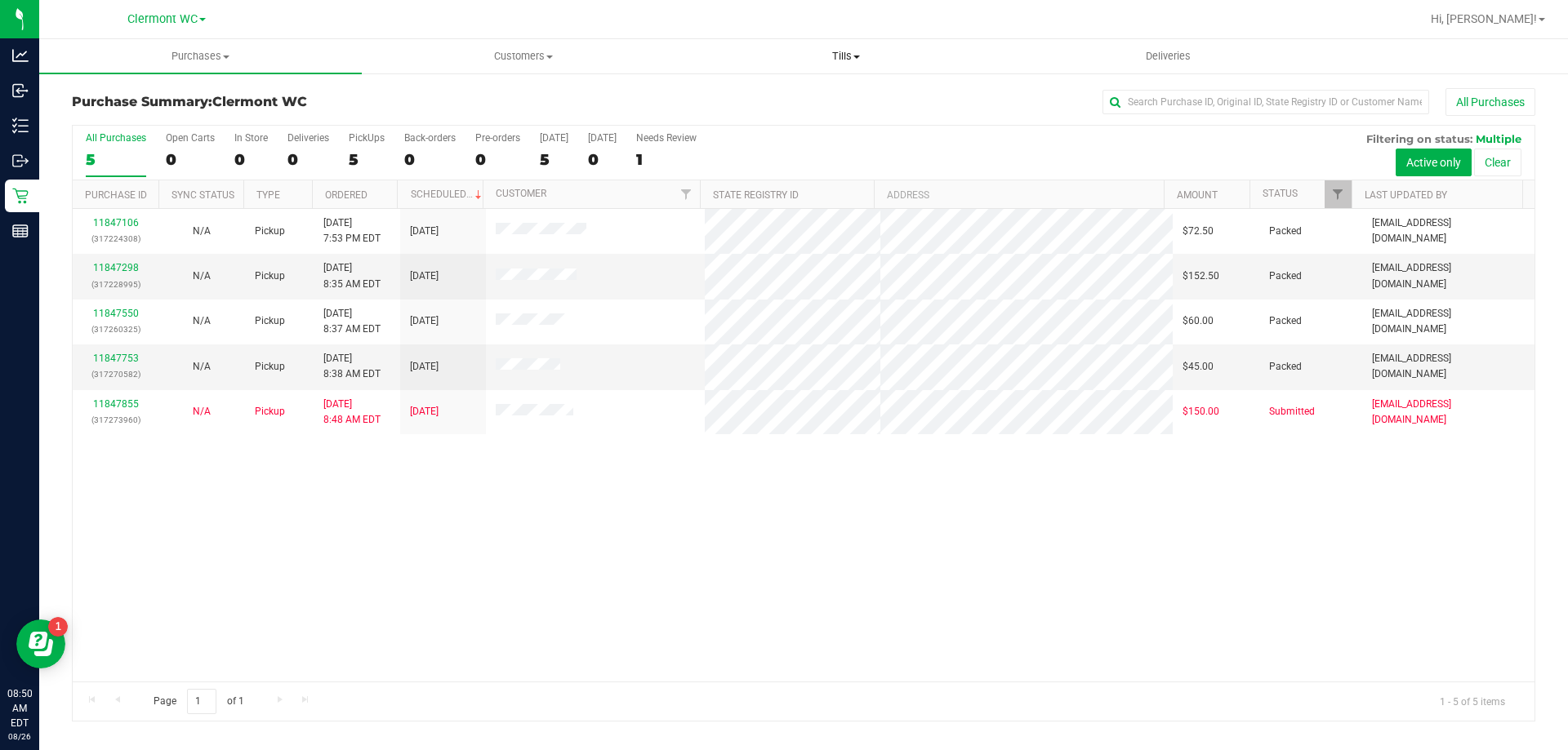
click at [821, 62] on span "Tills" at bounding box center [845, 56] width 321 height 14
click at [818, 96] on li "Manage tills" at bounding box center [845, 99] width 323 height 20
